Goal: Task Accomplishment & Management: Use online tool/utility

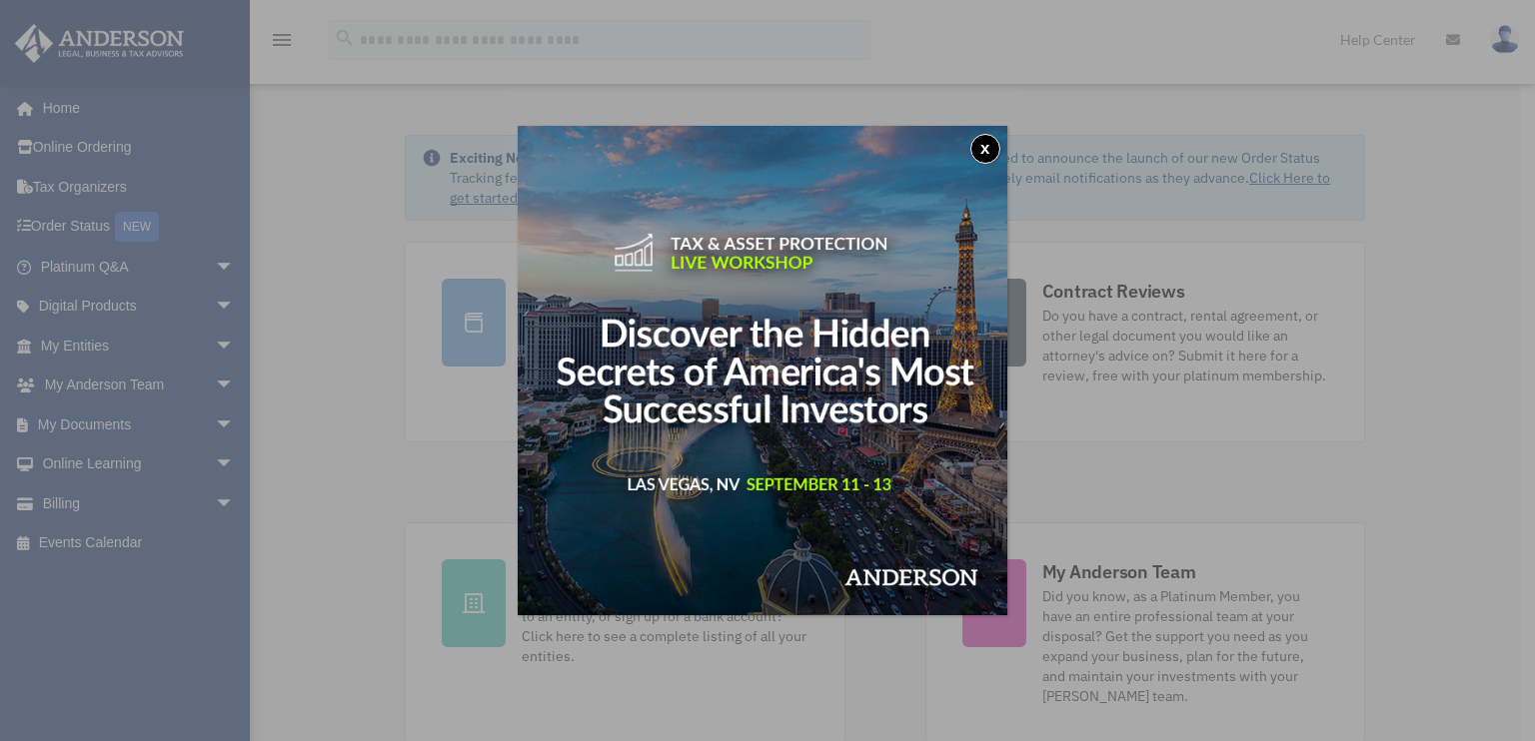
click at [118, 423] on div "x" at bounding box center [767, 370] width 1535 height 741
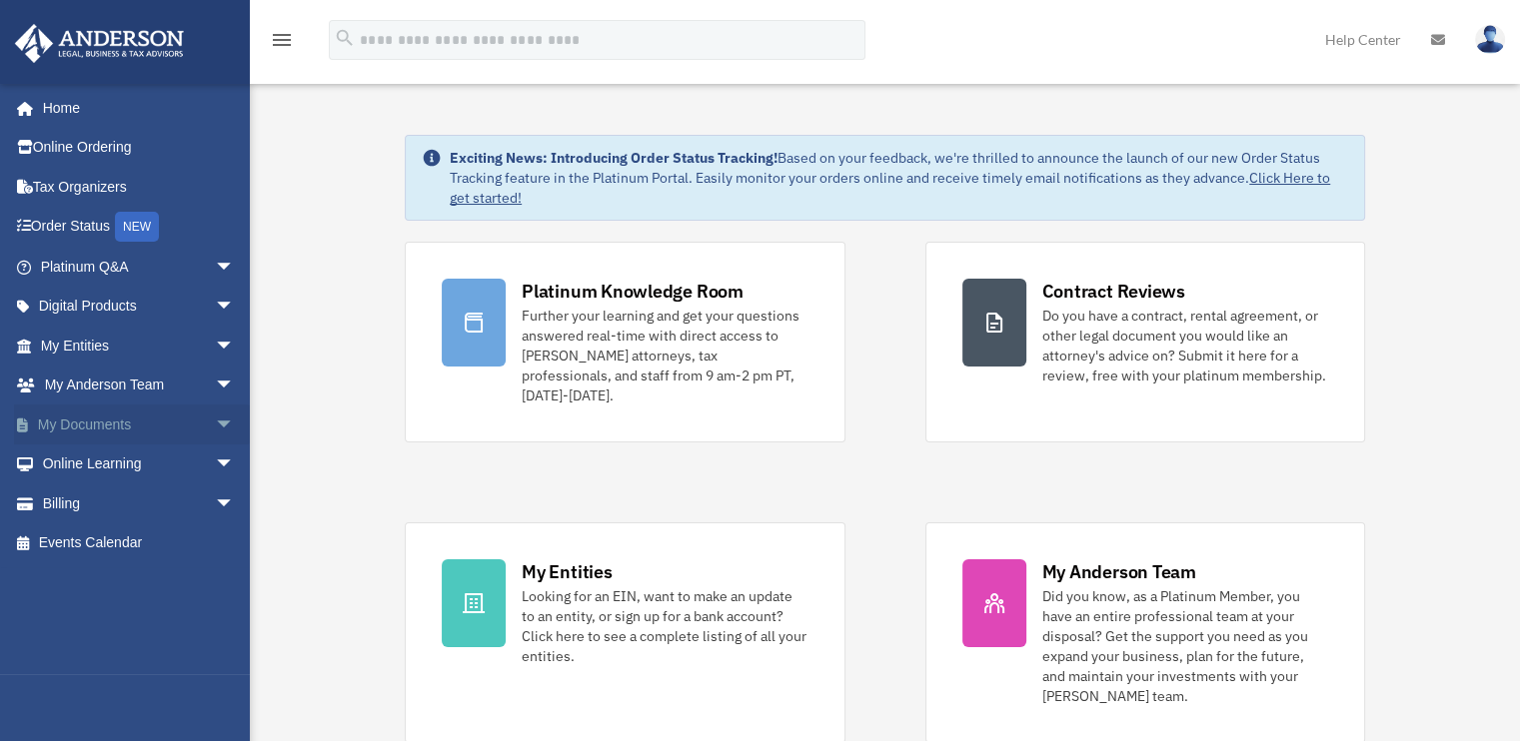
click at [215, 417] on span "arrow_drop_down" at bounding box center [235, 425] width 40 height 41
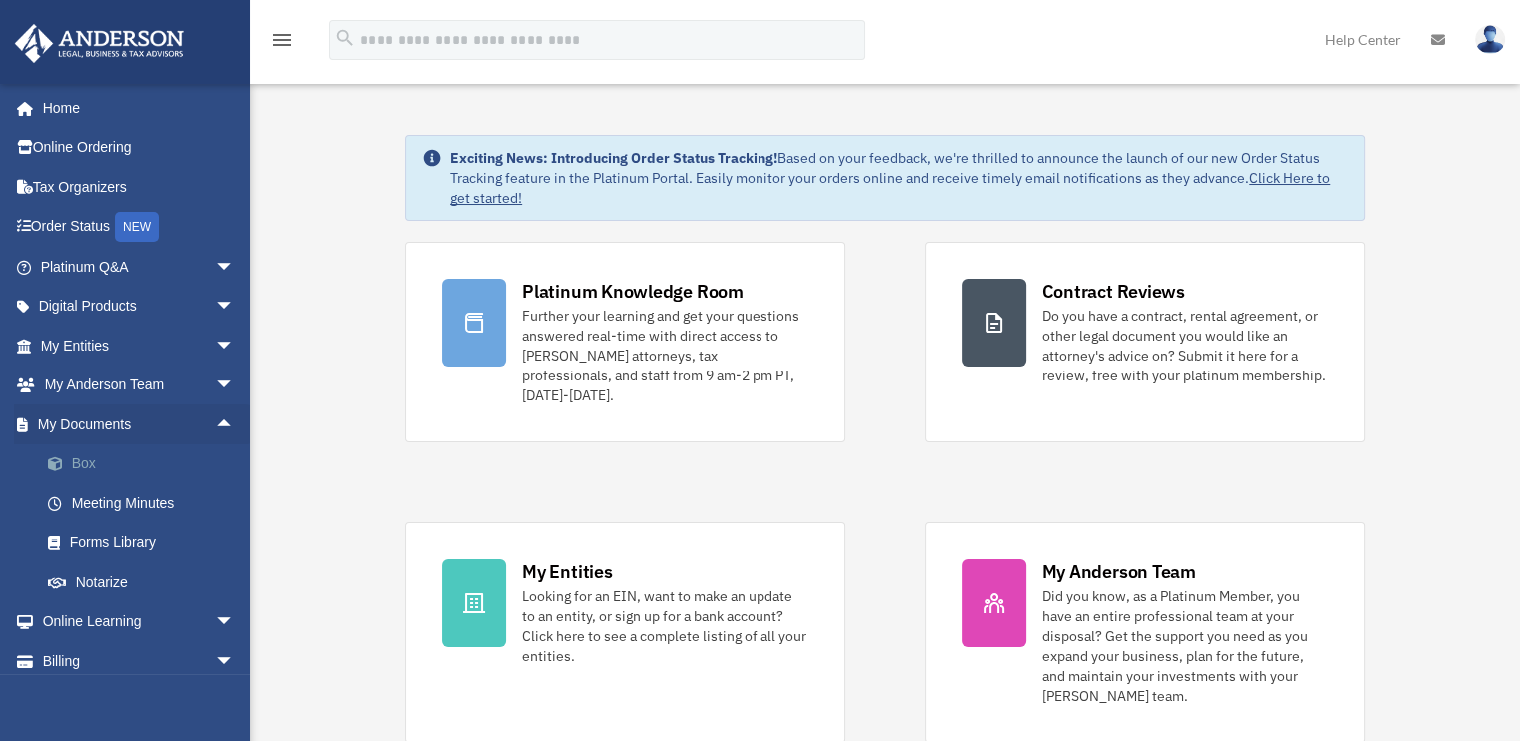
click at [96, 462] on link "Box" at bounding box center [146, 465] width 237 height 40
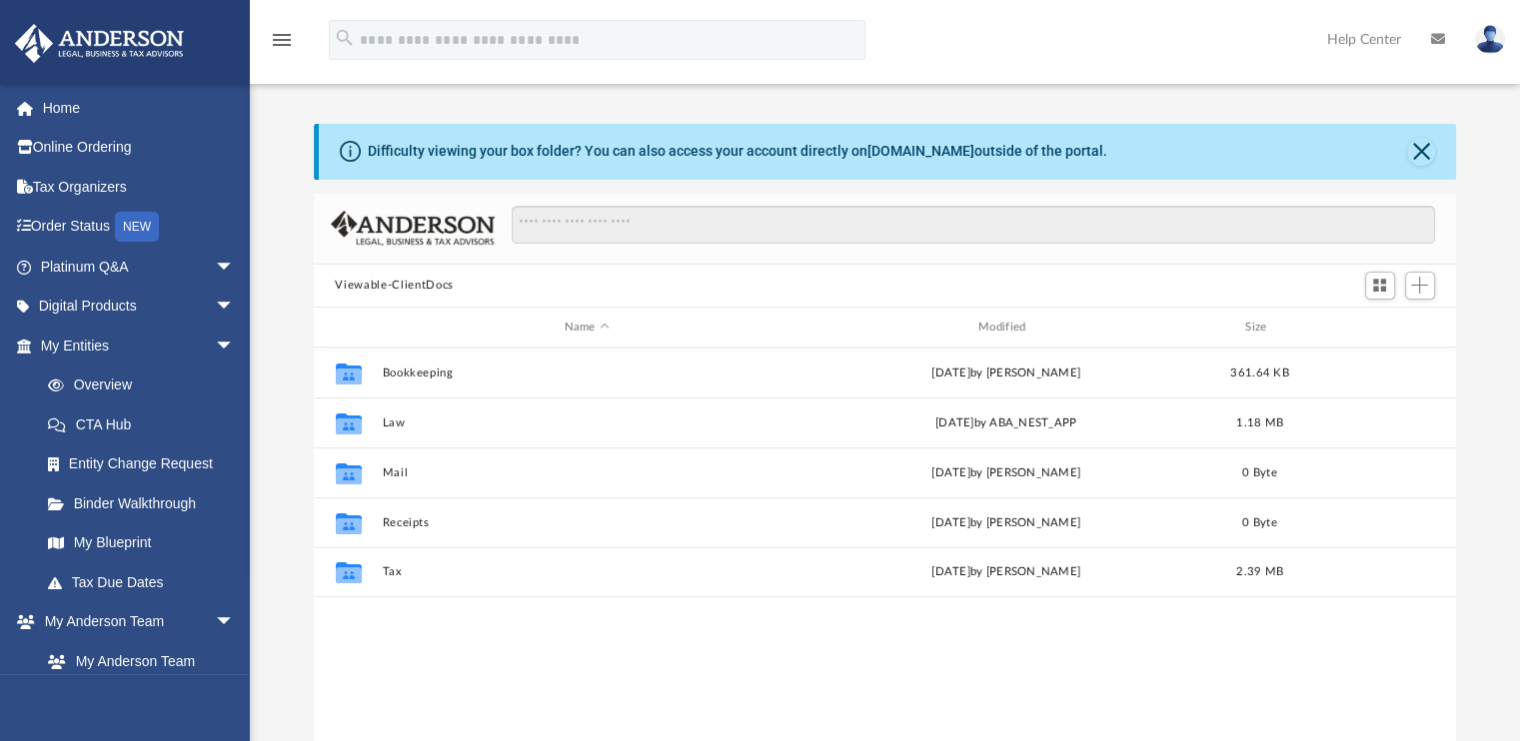
scroll to position [439, 1127]
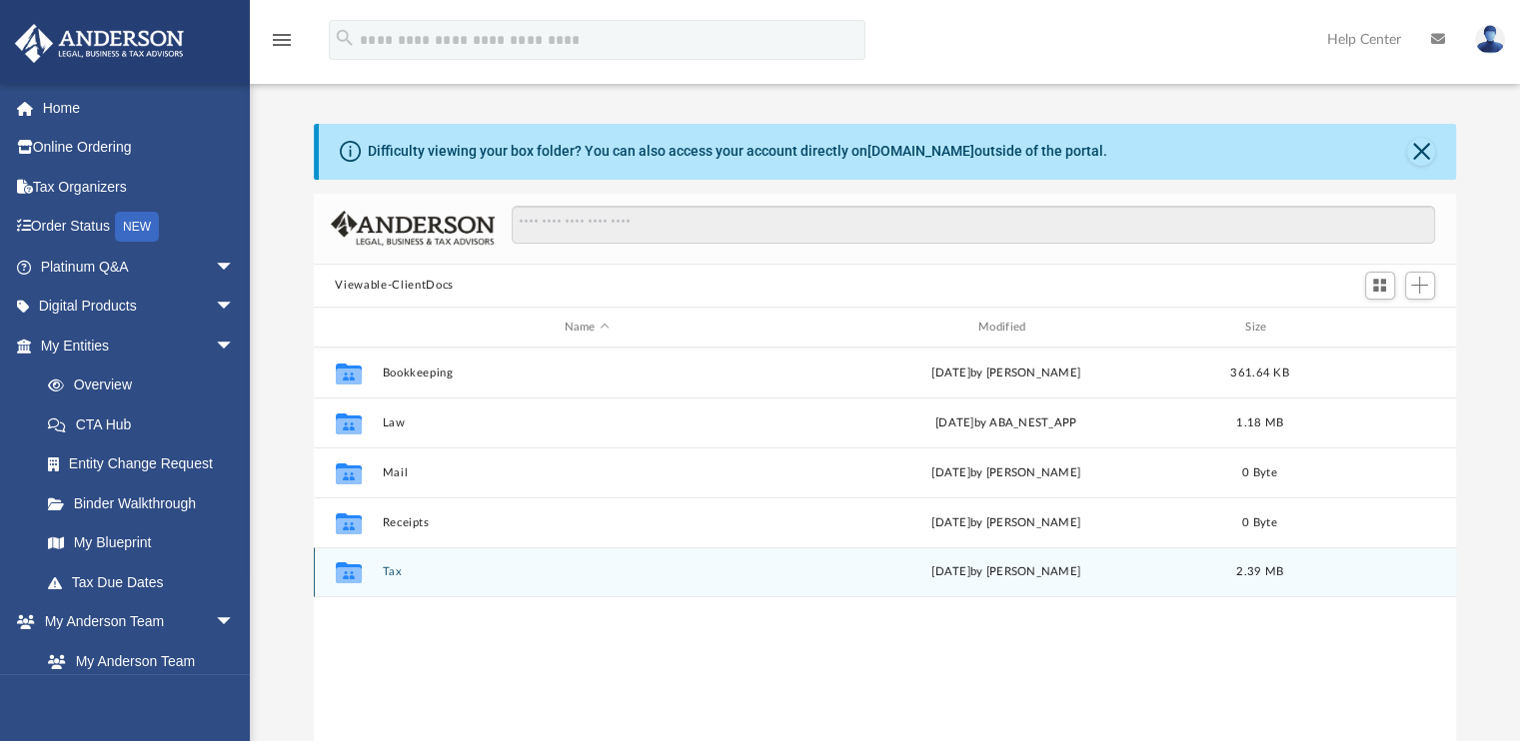
click at [408, 575] on button "Tax" at bounding box center [587, 572] width 410 height 13
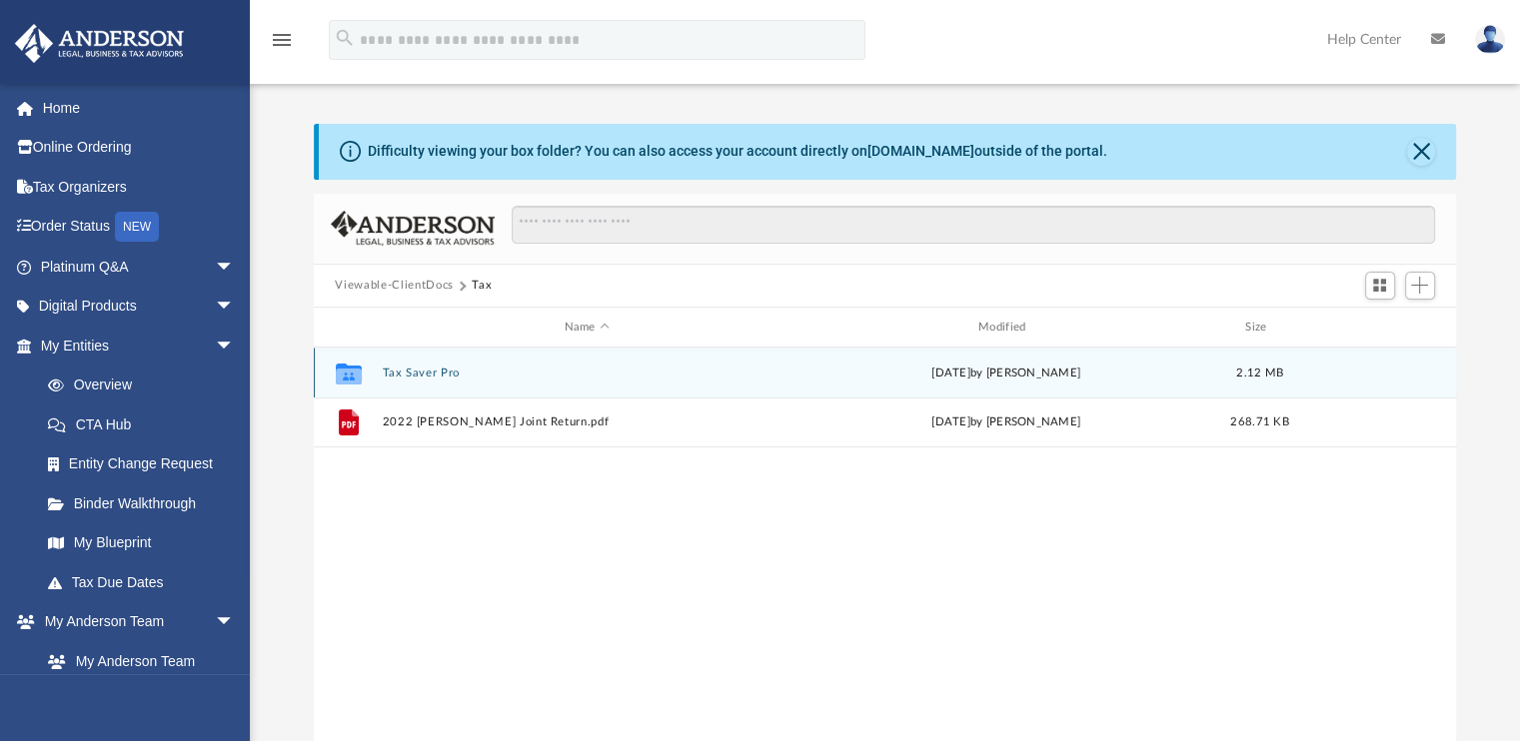
click at [420, 370] on button "Tax Saver Pro" at bounding box center [587, 373] width 410 height 13
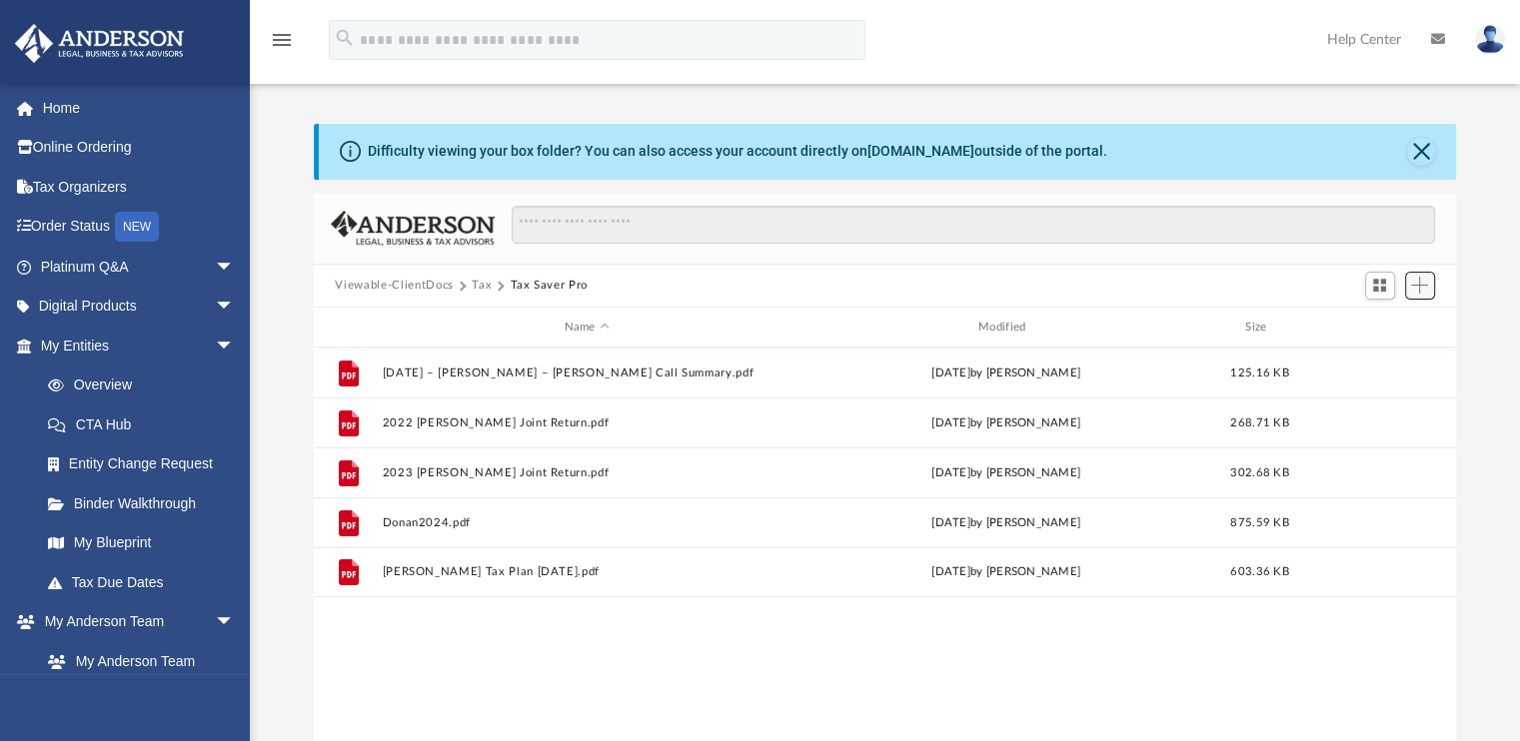
click at [1425, 280] on span "Add" at bounding box center [1419, 285] width 17 height 17
click at [1386, 327] on li "Upload" at bounding box center [1391, 325] width 64 height 21
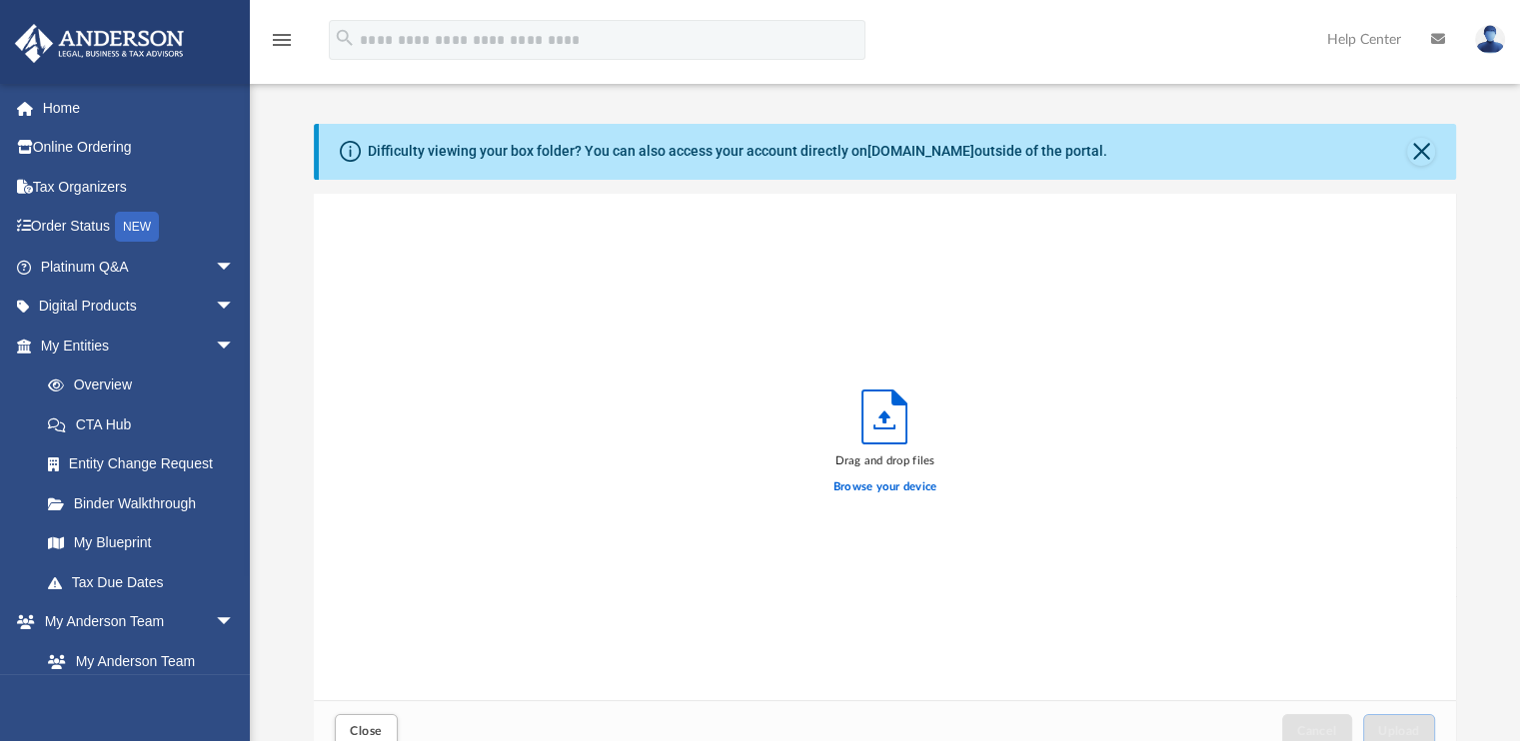
scroll to position [492, 1127]
click at [925, 487] on label "Browse your device" at bounding box center [885, 488] width 104 height 18
click at [0, 0] on input "Browse your device" at bounding box center [0, 0] width 0 height 0
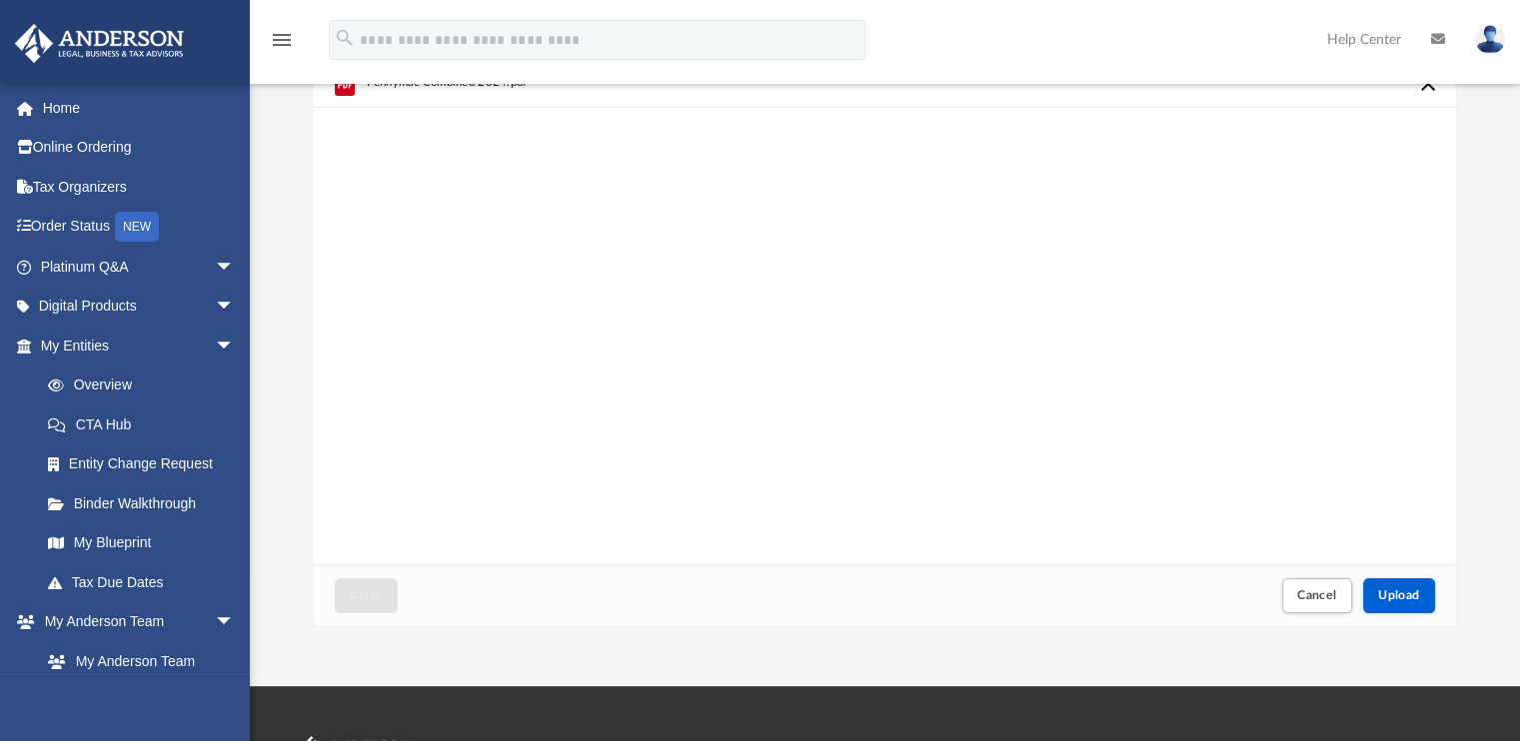
scroll to position [161, 0]
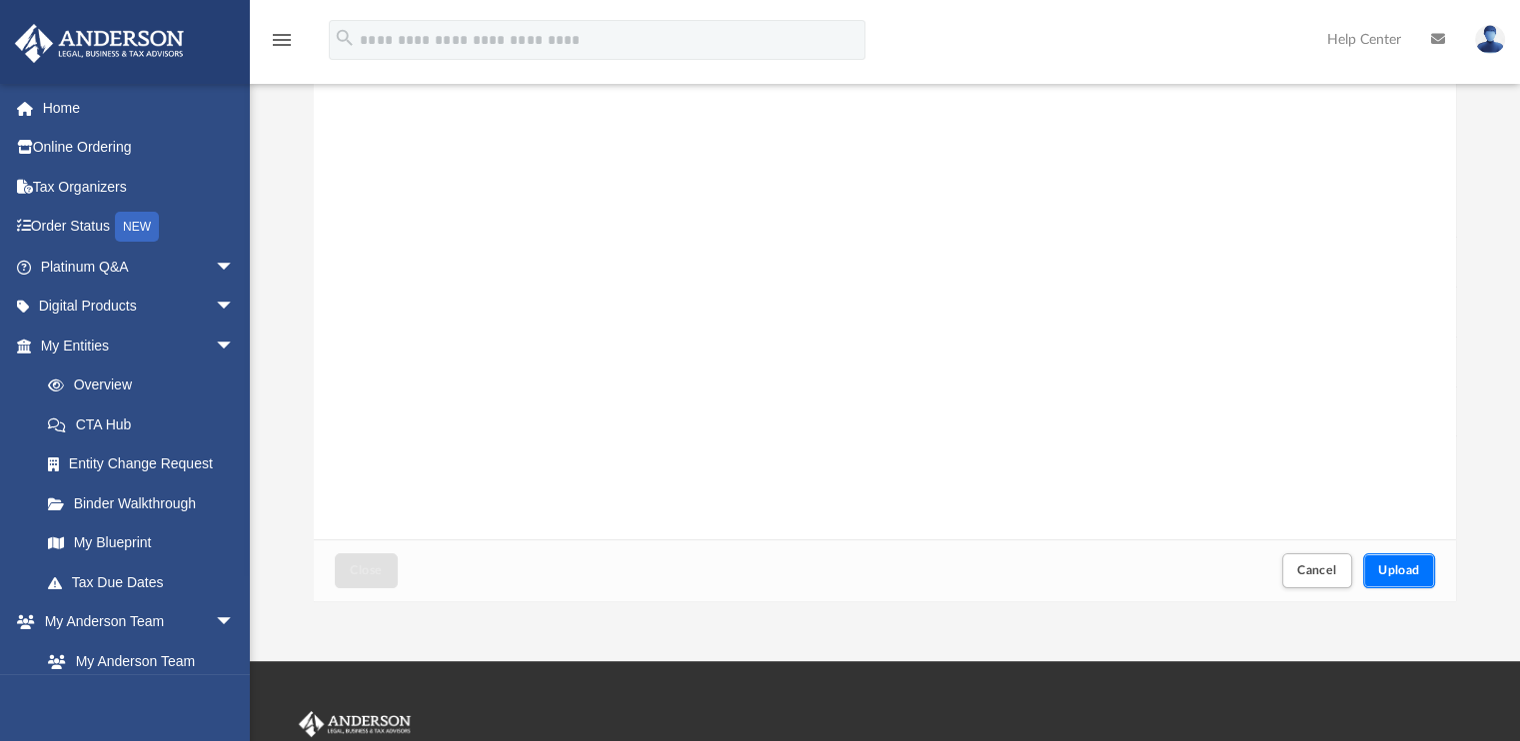
click at [1400, 574] on span "Upload" at bounding box center [1399, 570] width 42 height 12
